Goal: Task Accomplishment & Management: Manage account settings

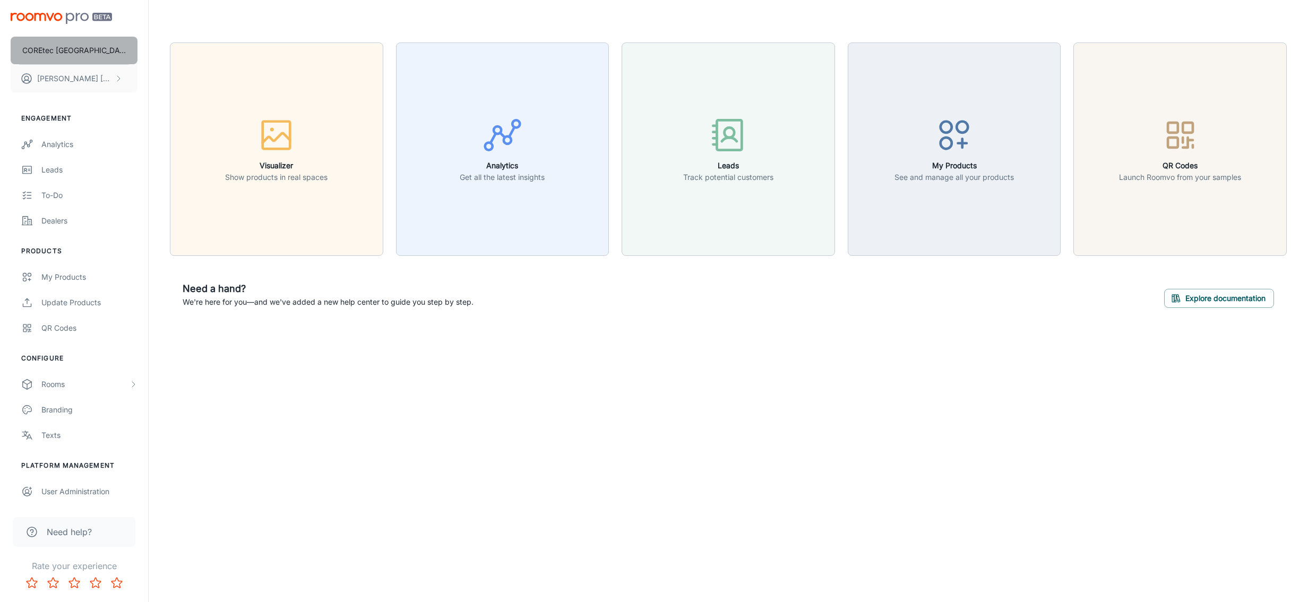
click at [111, 45] on button "COREtec [GEOGRAPHIC_DATA]" at bounding box center [74, 51] width 127 height 28
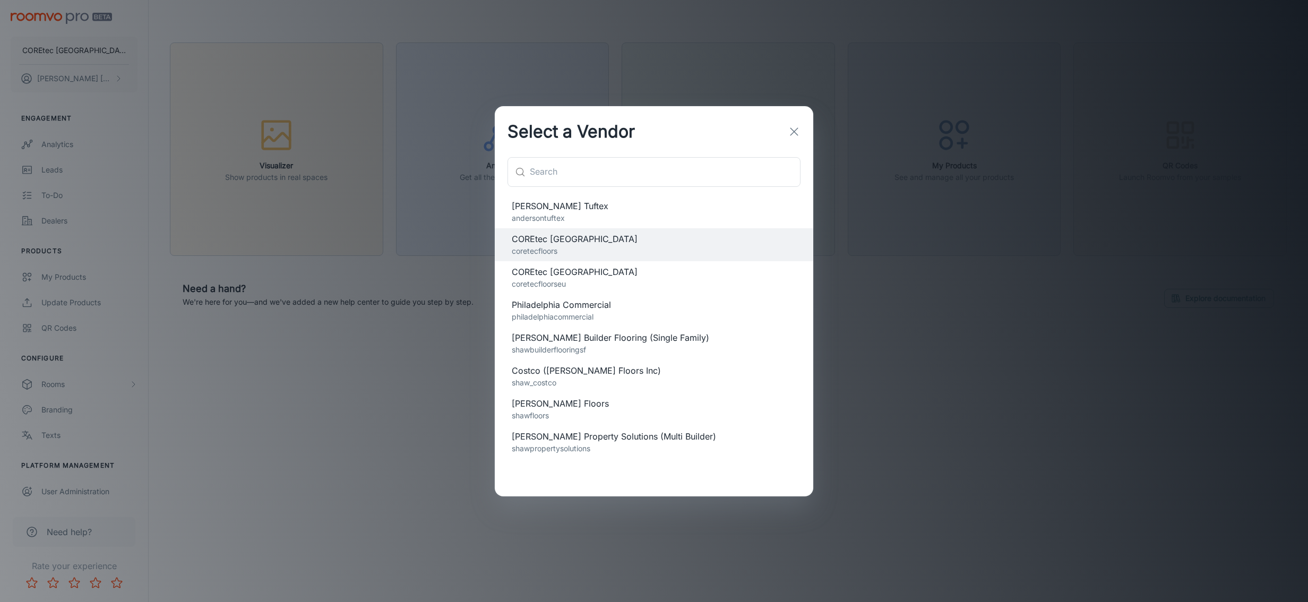
click at [550, 410] on p "shawfloors" at bounding box center [654, 416] width 285 height 12
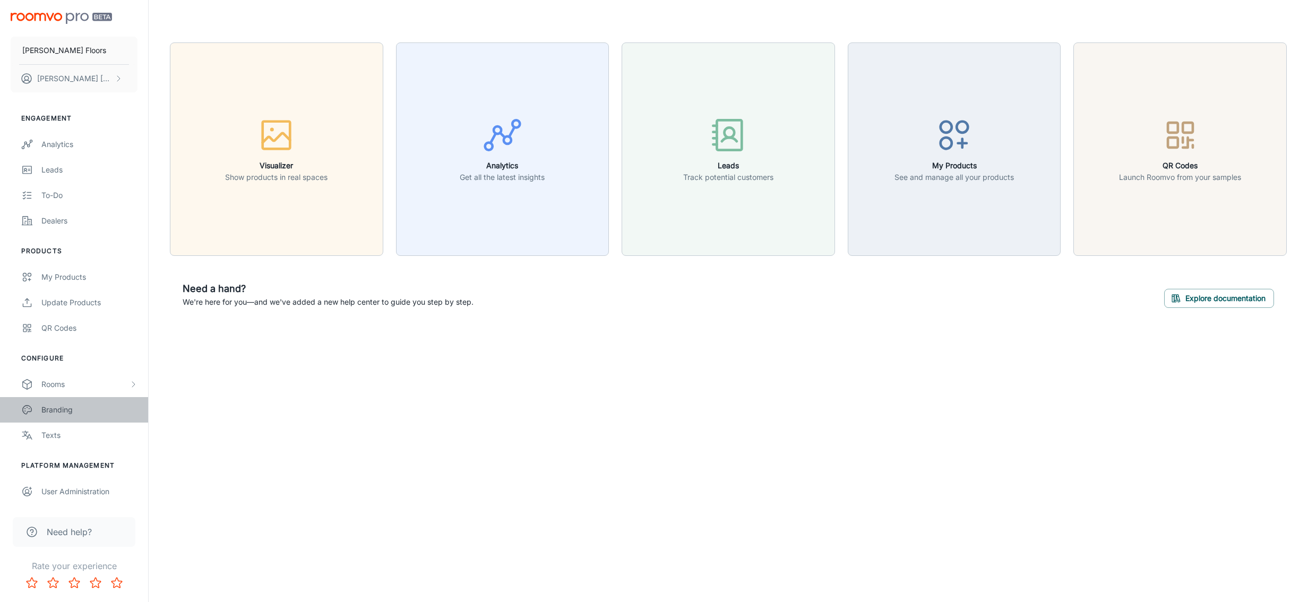
click at [60, 410] on div "Branding" at bounding box center [89, 410] width 96 height 12
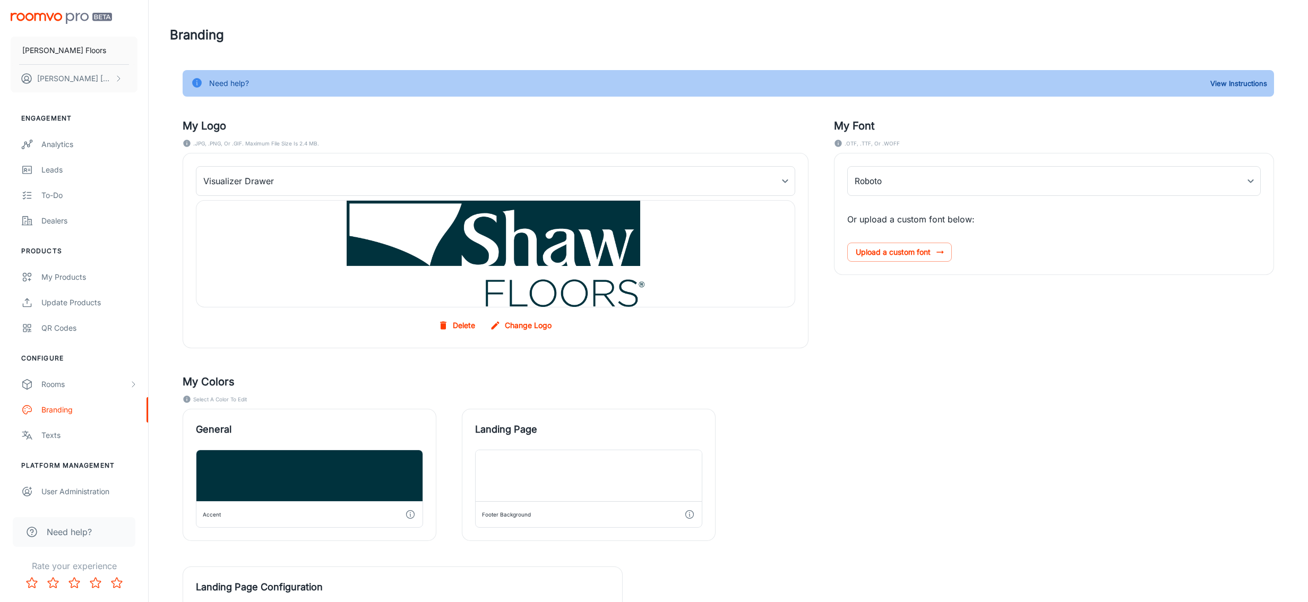
type input "Montserrat"
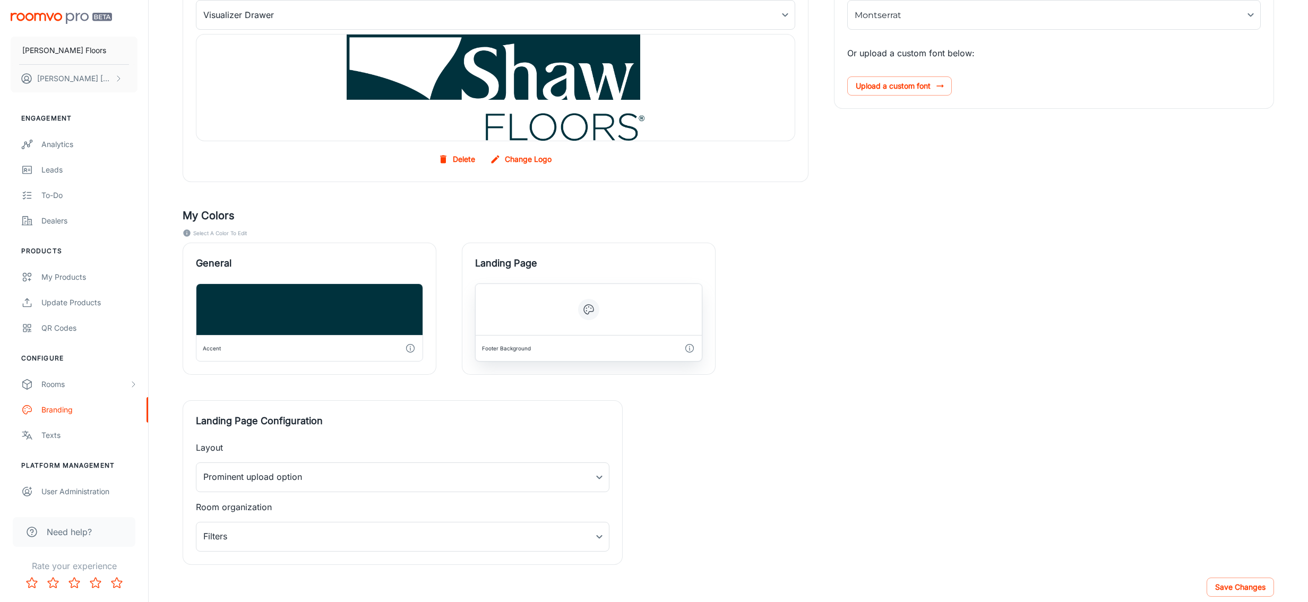
scroll to position [161, 0]
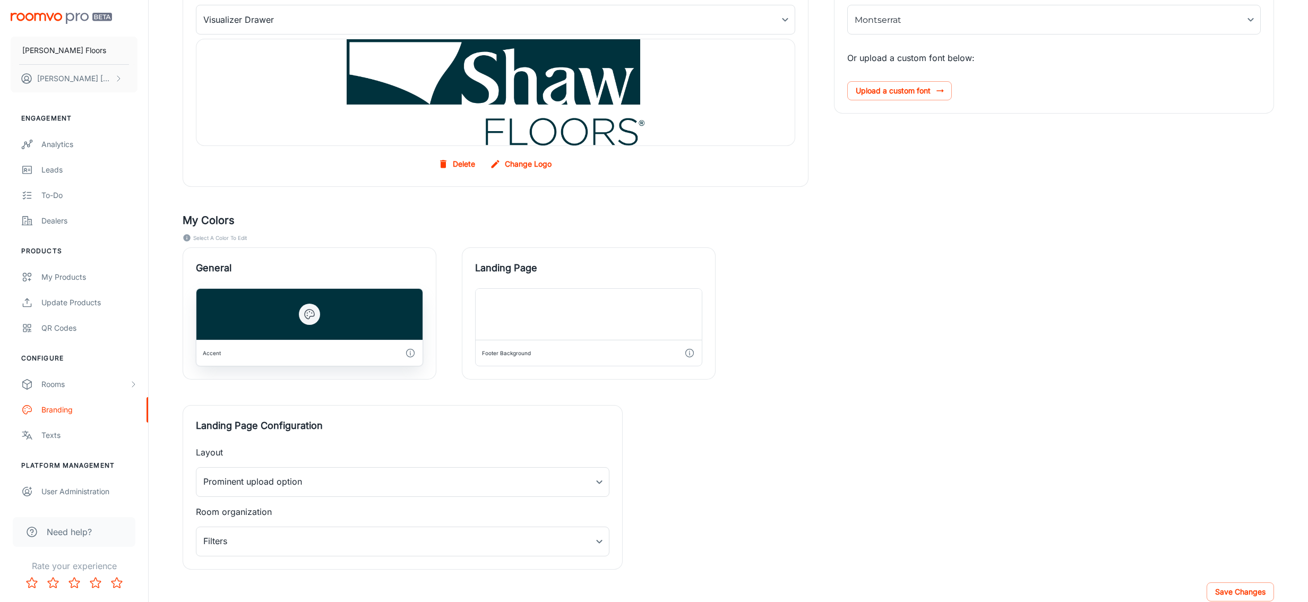
click at [375, 317] on div at bounding box center [309, 314] width 226 height 51
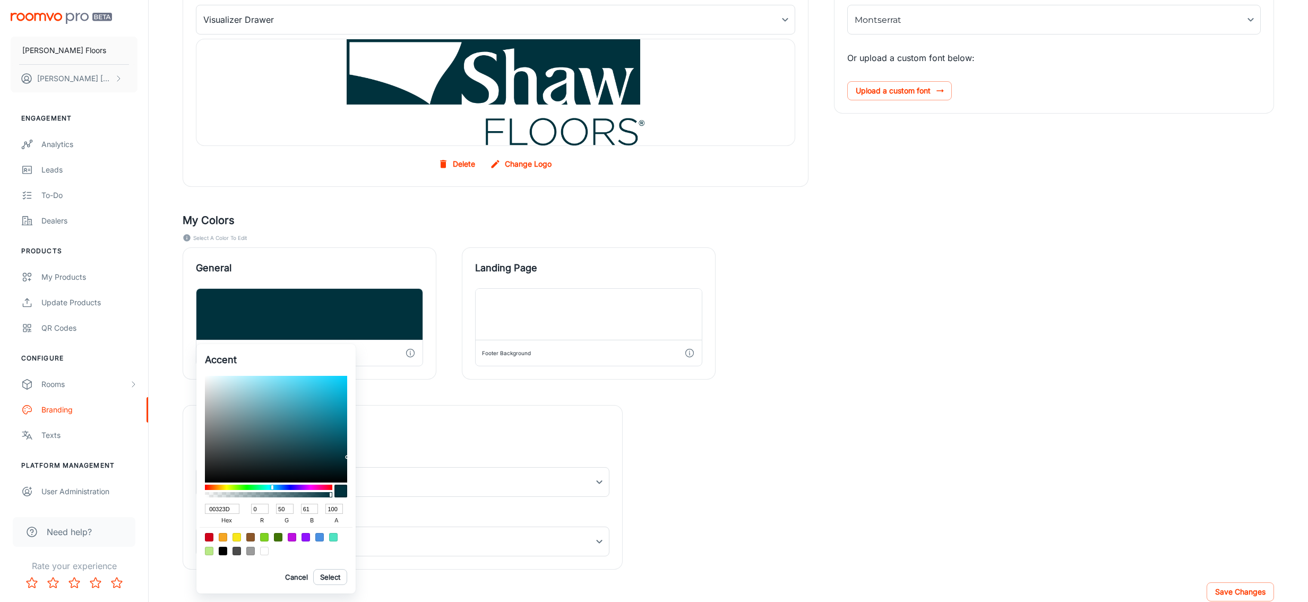
drag, startPoint x: 233, startPoint y: 506, endPoint x: 195, endPoint y: 507, distance: 37.2
click at [195, 507] on div "Accent 00323D hex 0 r 50 g 61 b 100 a Cancel Select" at bounding box center [654, 301] width 1308 height 602
click at [541, 299] on div at bounding box center [654, 301] width 1308 height 602
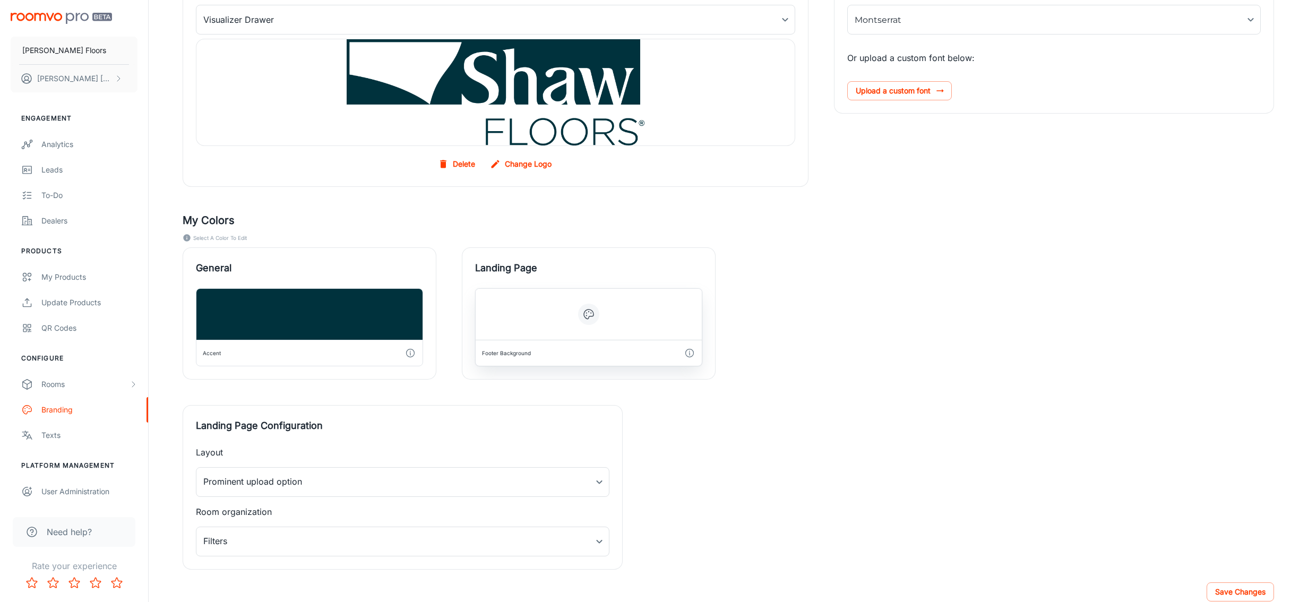
click at [540, 308] on div at bounding box center [589, 314] width 226 height 51
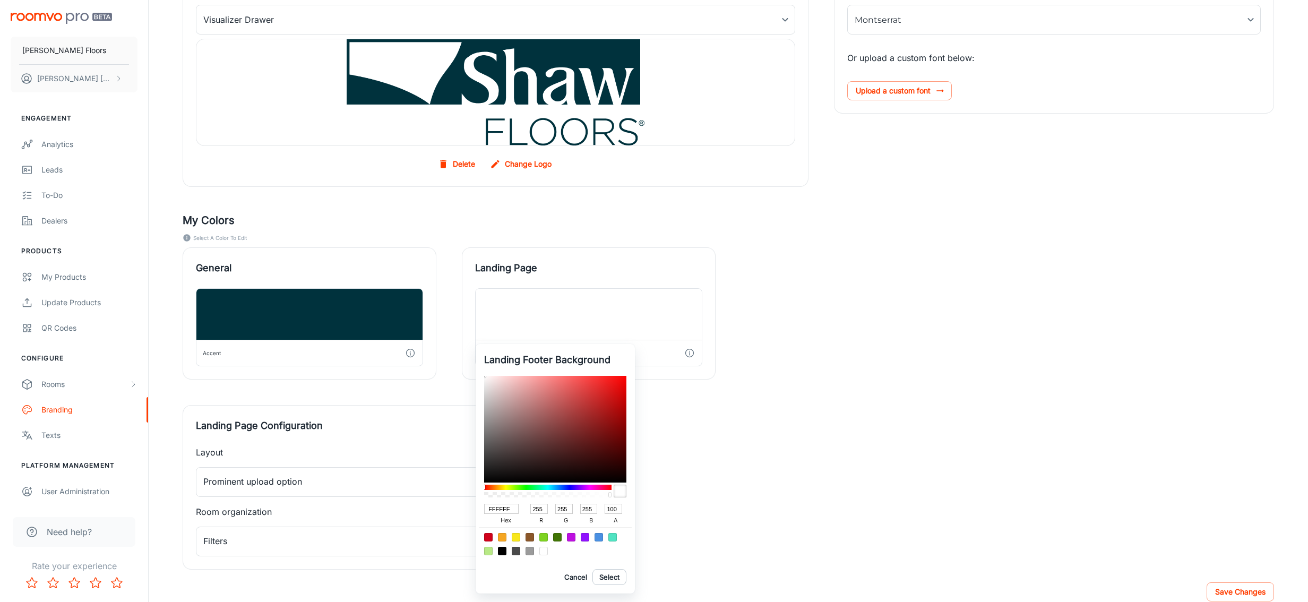
drag, startPoint x: 513, startPoint y: 509, endPoint x: 472, endPoint y: 507, distance: 40.9
click at [472, 507] on div "Landing Footer Background FFFFFF hex 255 r 255 g 255 b 100 a Cancel Select" at bounding box center [654, 301] width 1308 height 602
click at [786, 381] on div at bounding box center [654, 301] width 1308 height 602
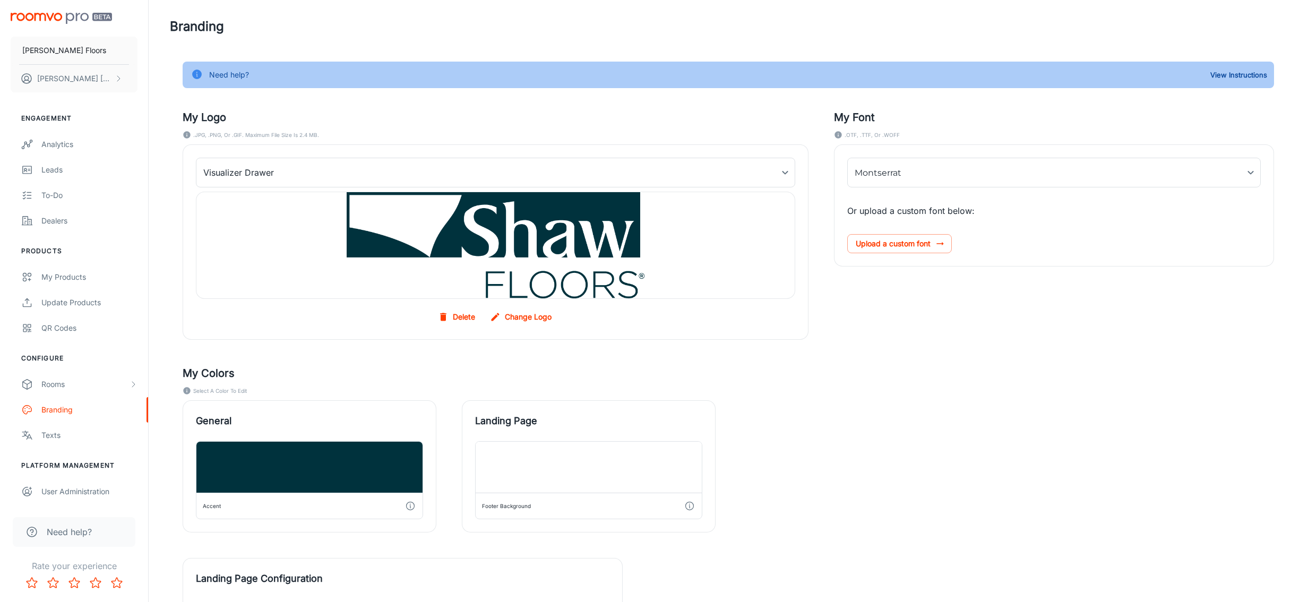
scroll to position [0, 0]
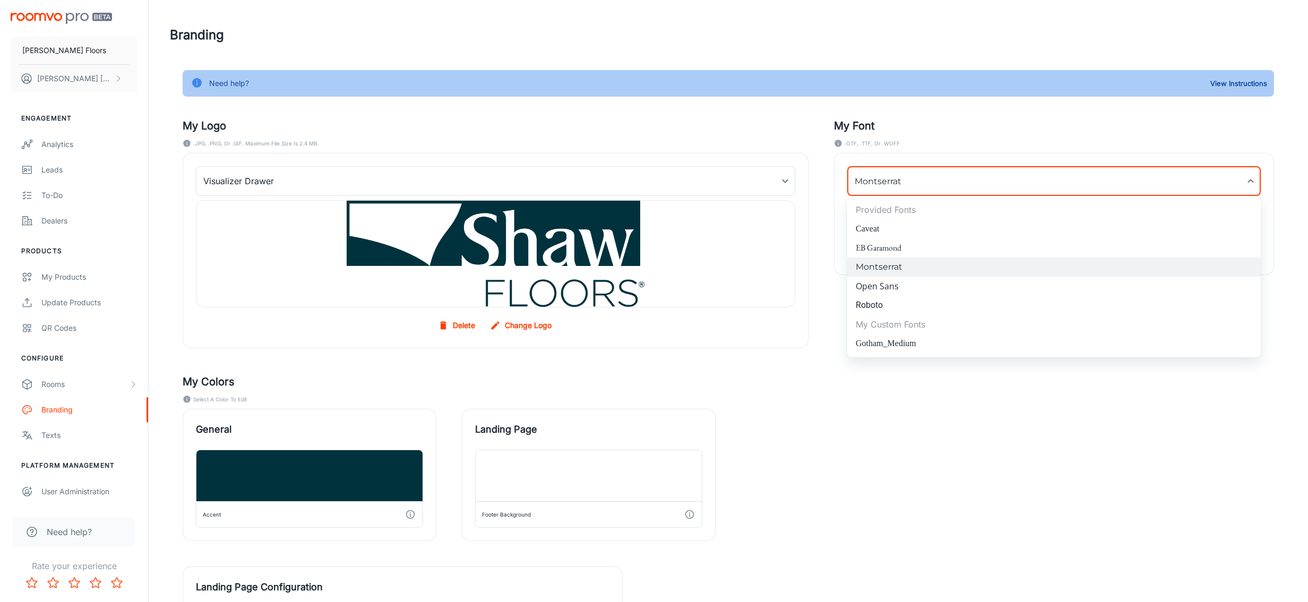
click at [1248, 183] on body "[PERSON_NAME] Floors [PERSON_NAME] Engagement Analytics Leads To-do Dealers Pro…" at bounding box center [654, 301] width 1308 height 602
click at [1113, 438] on div at bounding box center [654, 301] width 1308 height 602
